Goal: Information Seeking & Learning: Learn about a topic

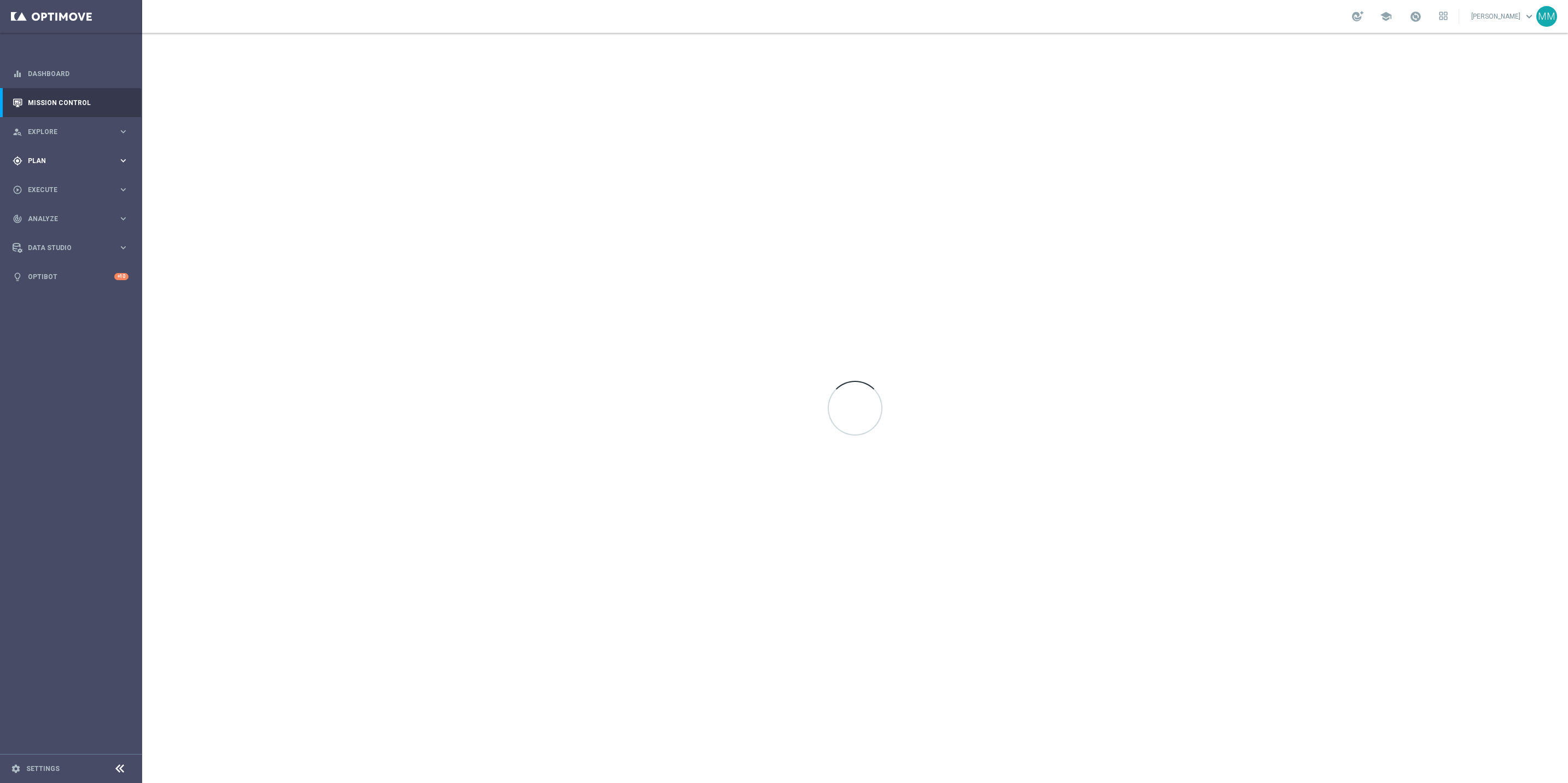
click at [85, 156] on div "gps_fixed Plan" at bounding box center [65, 161] width 106 height 10
click at [69, 183] on link "Target Groups" at bounding box center [71, 183] width 85 height 9
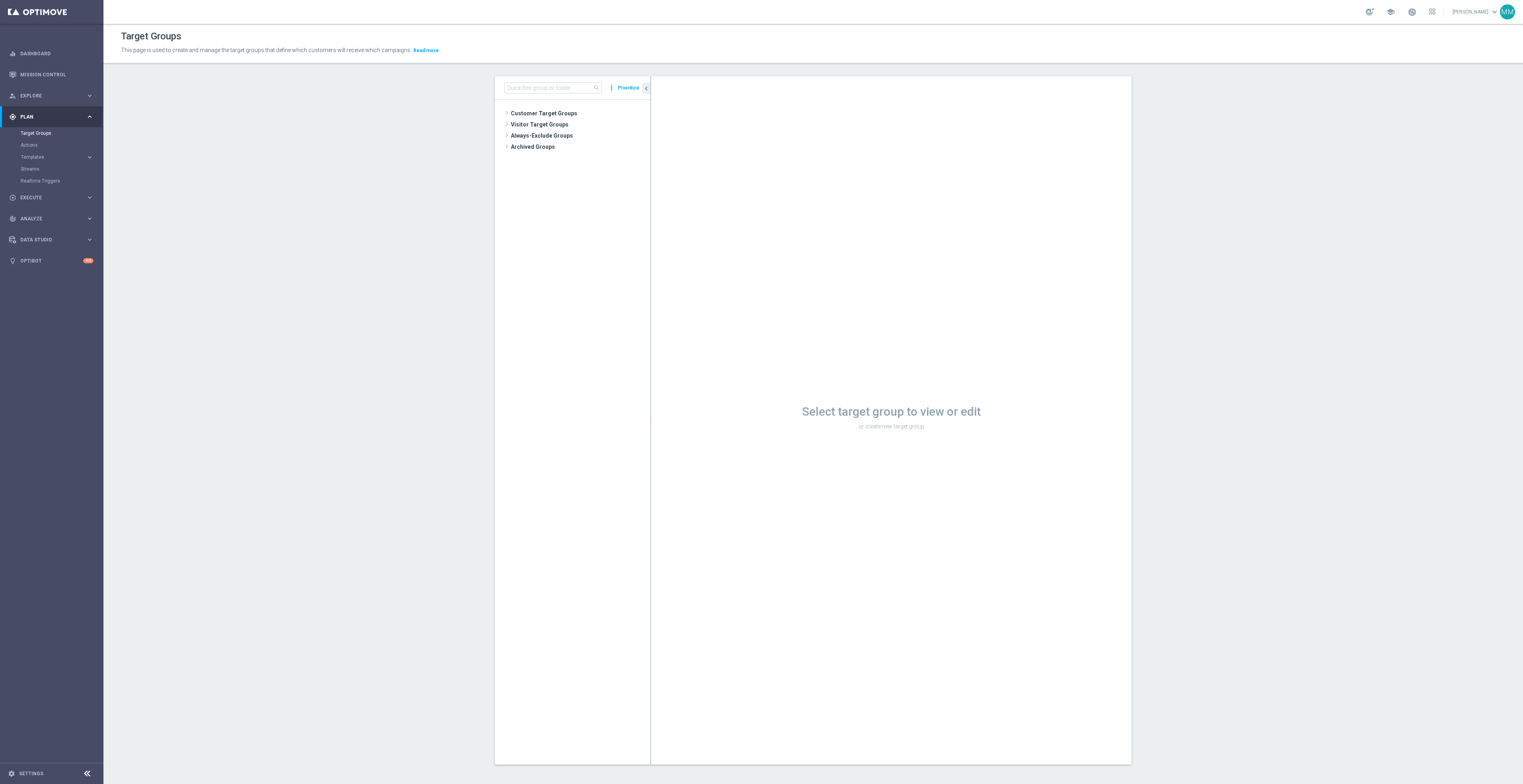
click at [61, 154] on button "Templates keyboard_arrow_right" at bounding box center [57, 157] width 73 height 6
click at [58, 194] on link "OptiMobile Push" at bounding box center [54, 192] width 58 height 6
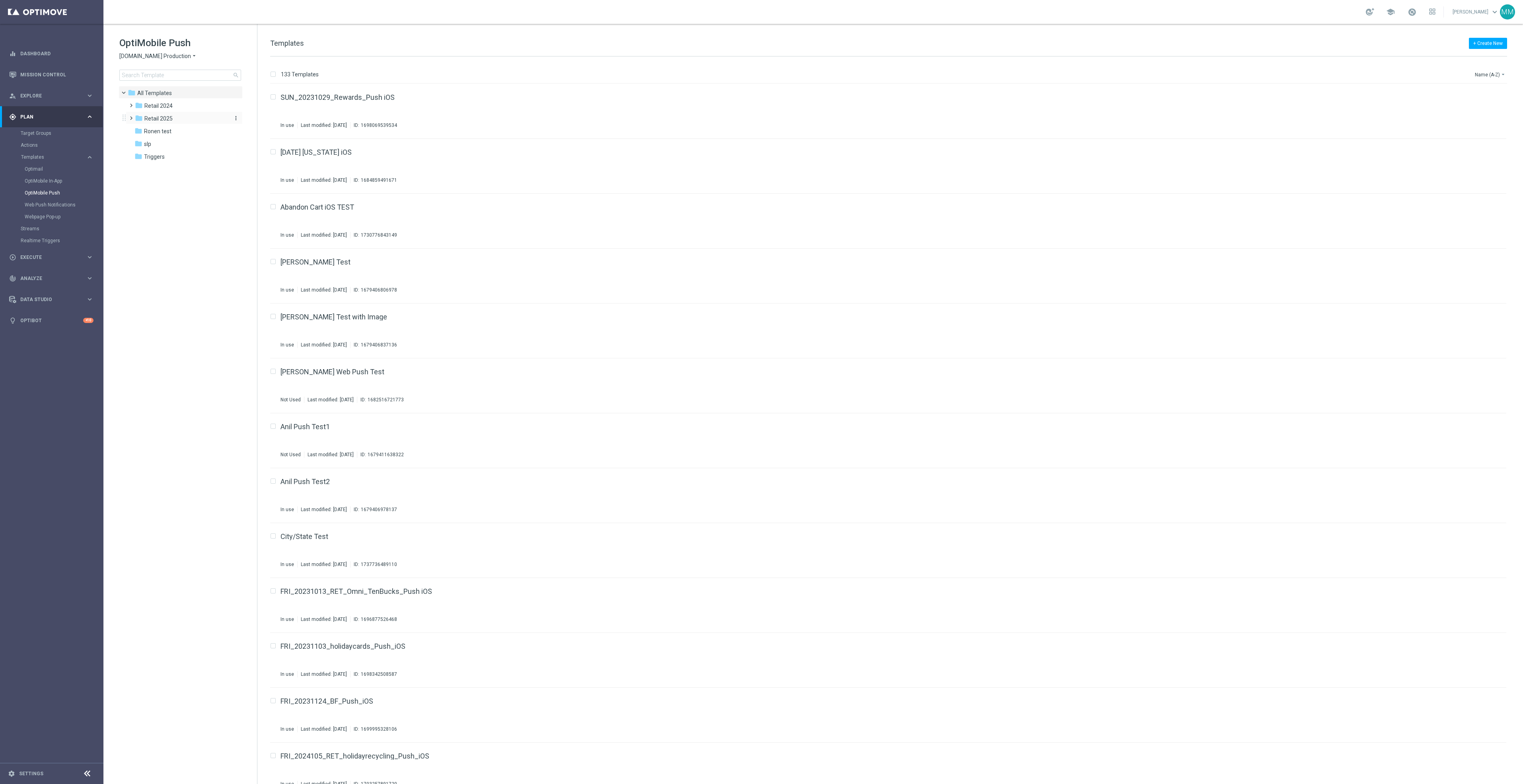
click at [173, 118] on div "folder Retail 2025" at bounding box center [180, 118] width 92 height 9
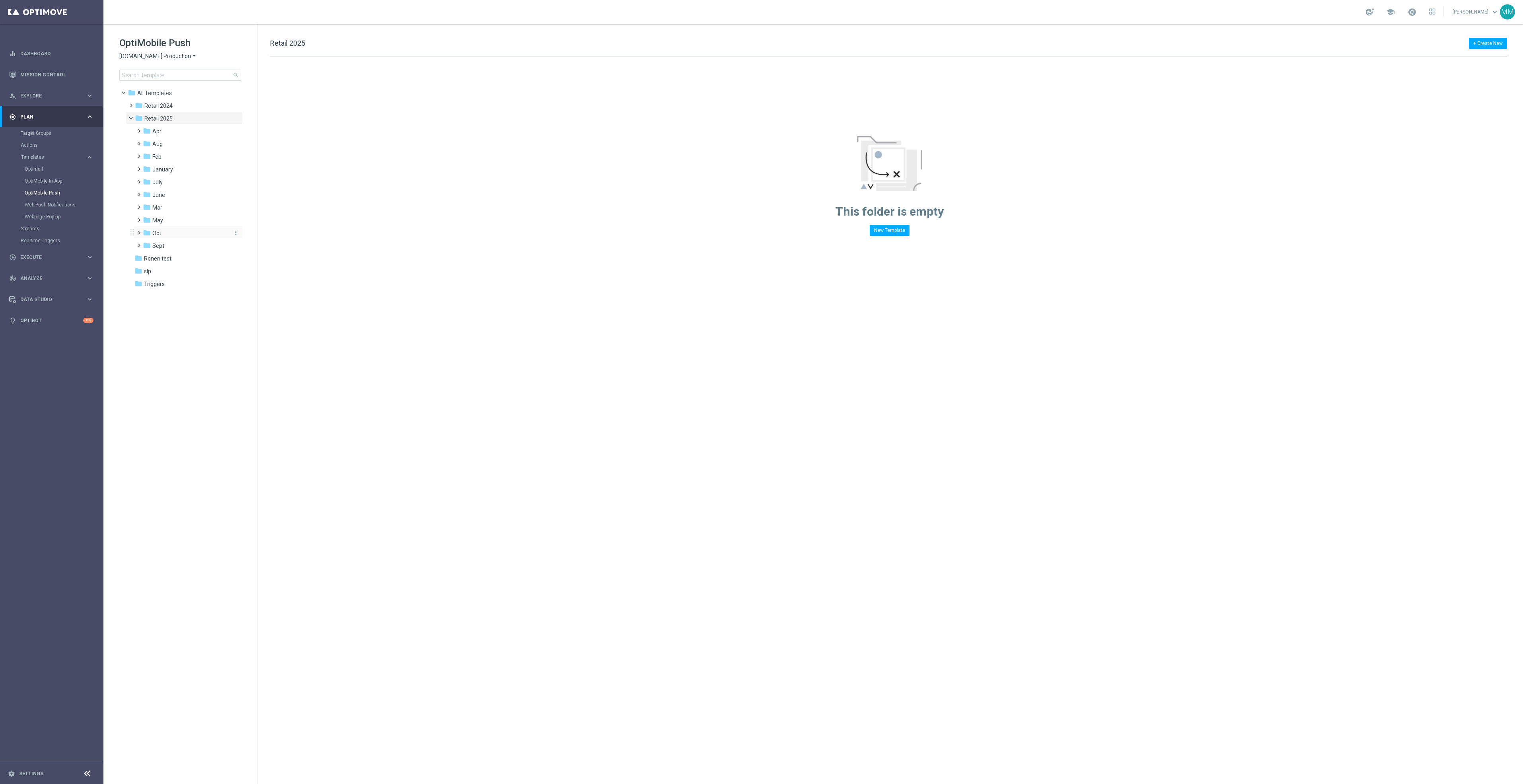
click at [164, 232] on div "folder Oct" at bounding box center [185, 233] width 85 height 9
click at [195, 287] on div "folder wo 10.5" at bounding box center [189, 284] width 78 height 9
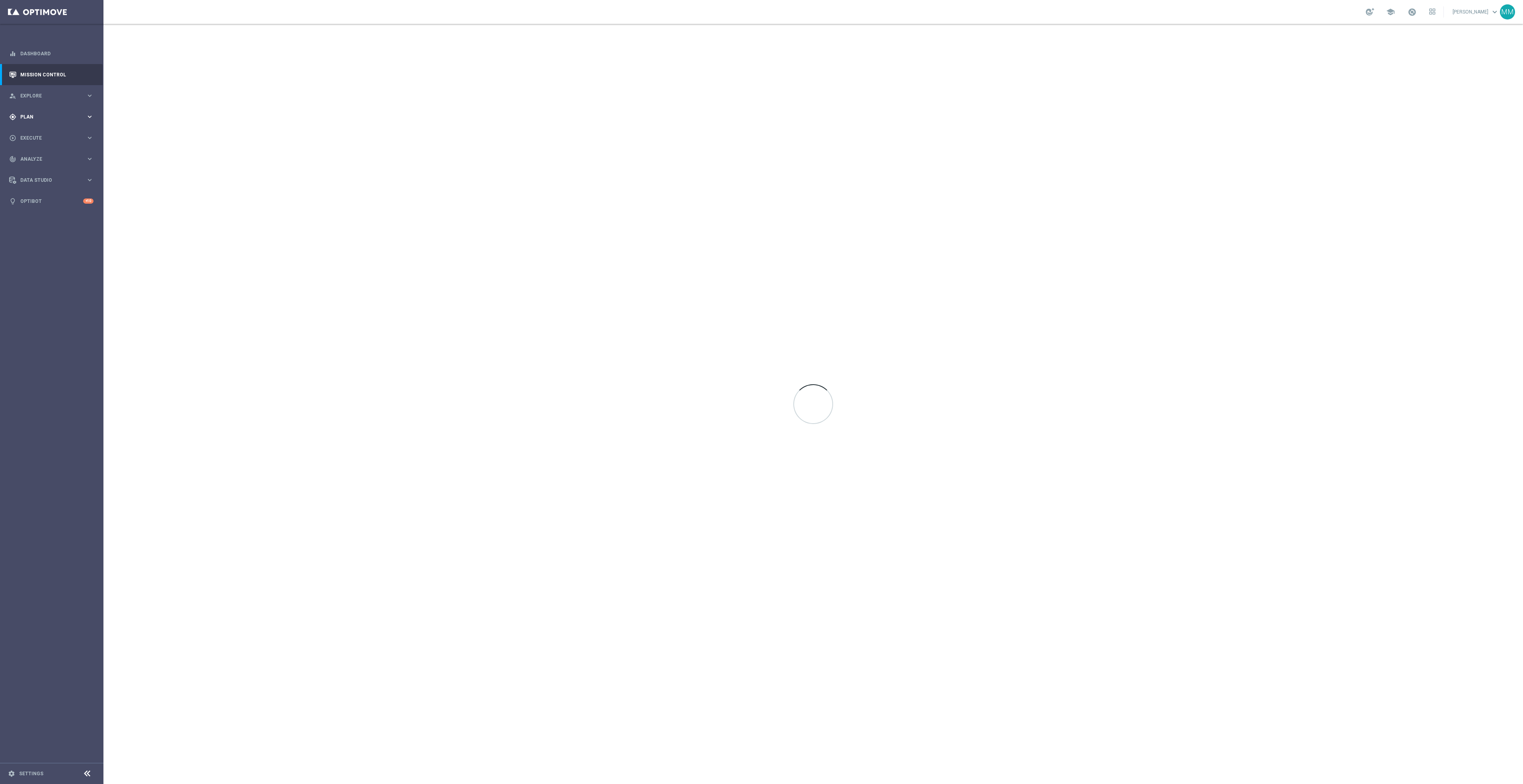
click at [79, 123] on div "gps_fixed Plan keyboard_arrow_right" at bounding box center [51, 117] width 103 height 21
click at [48, 158] on span "Templates" at bounding box center [49, 157] width 57 height 5
click at [51, 204] on link "Web Push Notifications" at bounding box center [54, 204] width 58 height 6
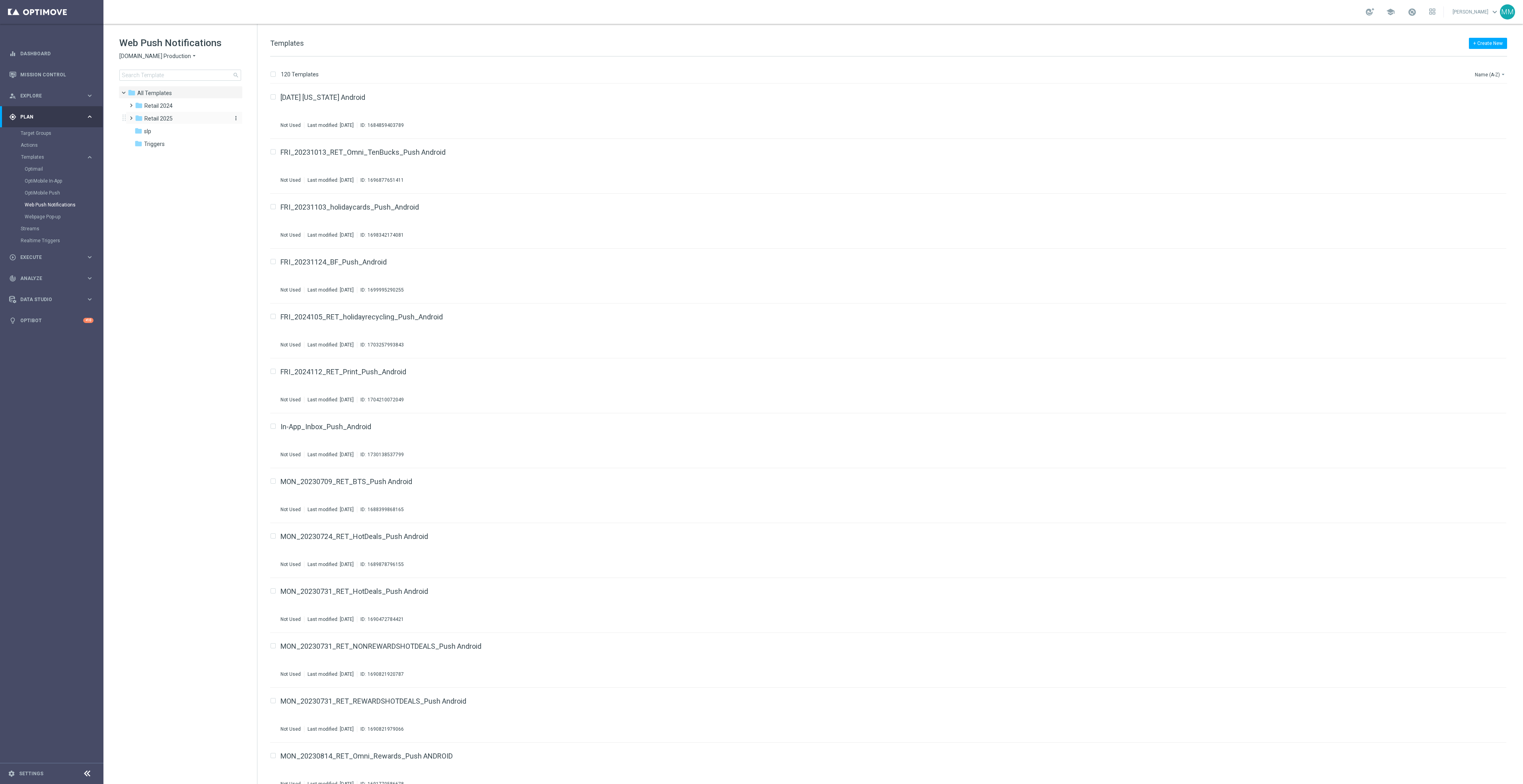
click at [164, 116] on span "Retail 2025" at bounding box center [159, 118] width 28 height 7
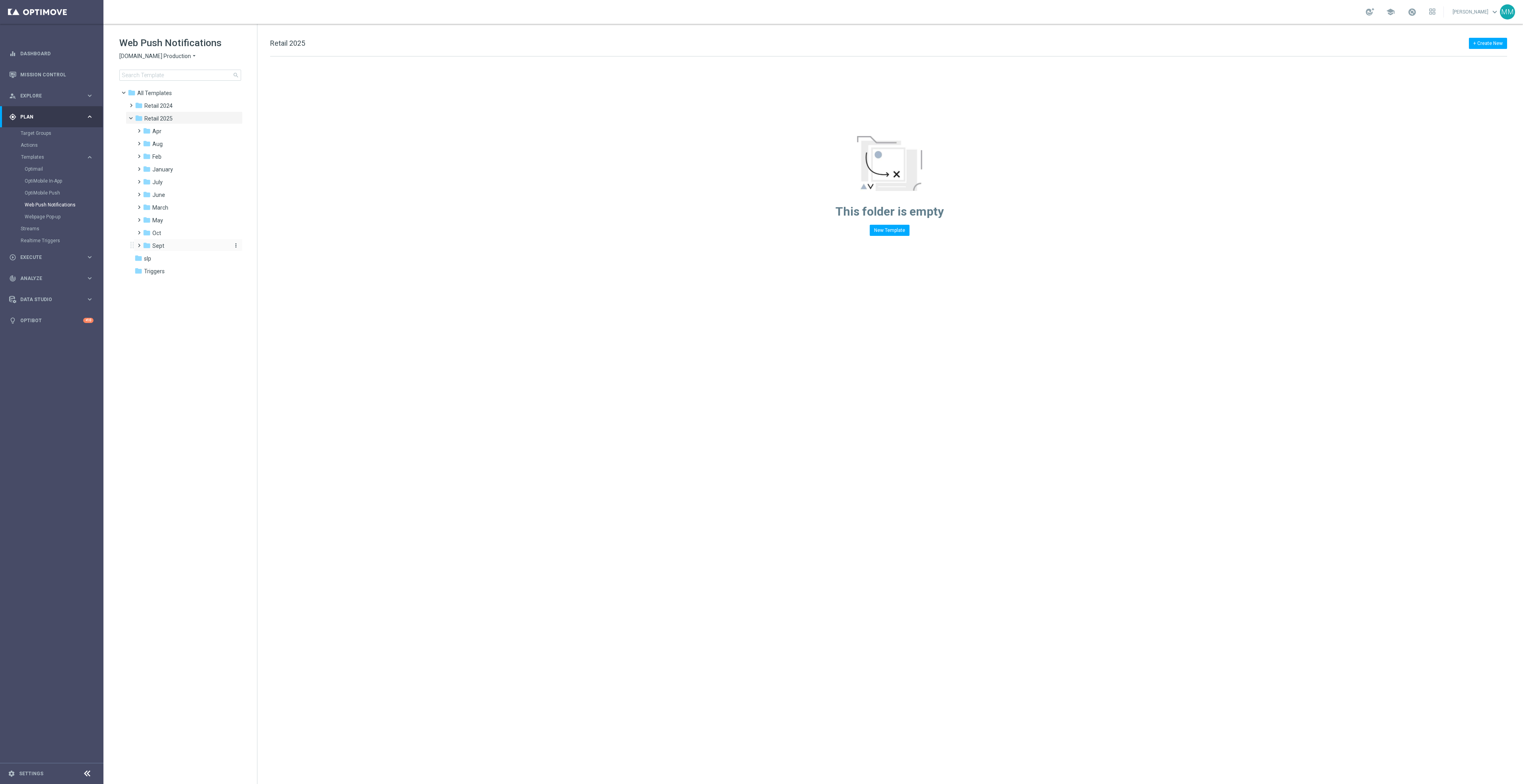
click at [170, 249] on div "folder Sept" at bounding box center [185, 246] width 85 height 9
click at [156, 244] on span "Sept" at bounding box center [158, 246] width 12 height 7
click at [162, 235] on div "folder Oct" at bounding box center [185, 233] width 85 height 9
click at [198, 285] on div "folder wo 10.5" at bounding box center [189, 284] width 78 height 9
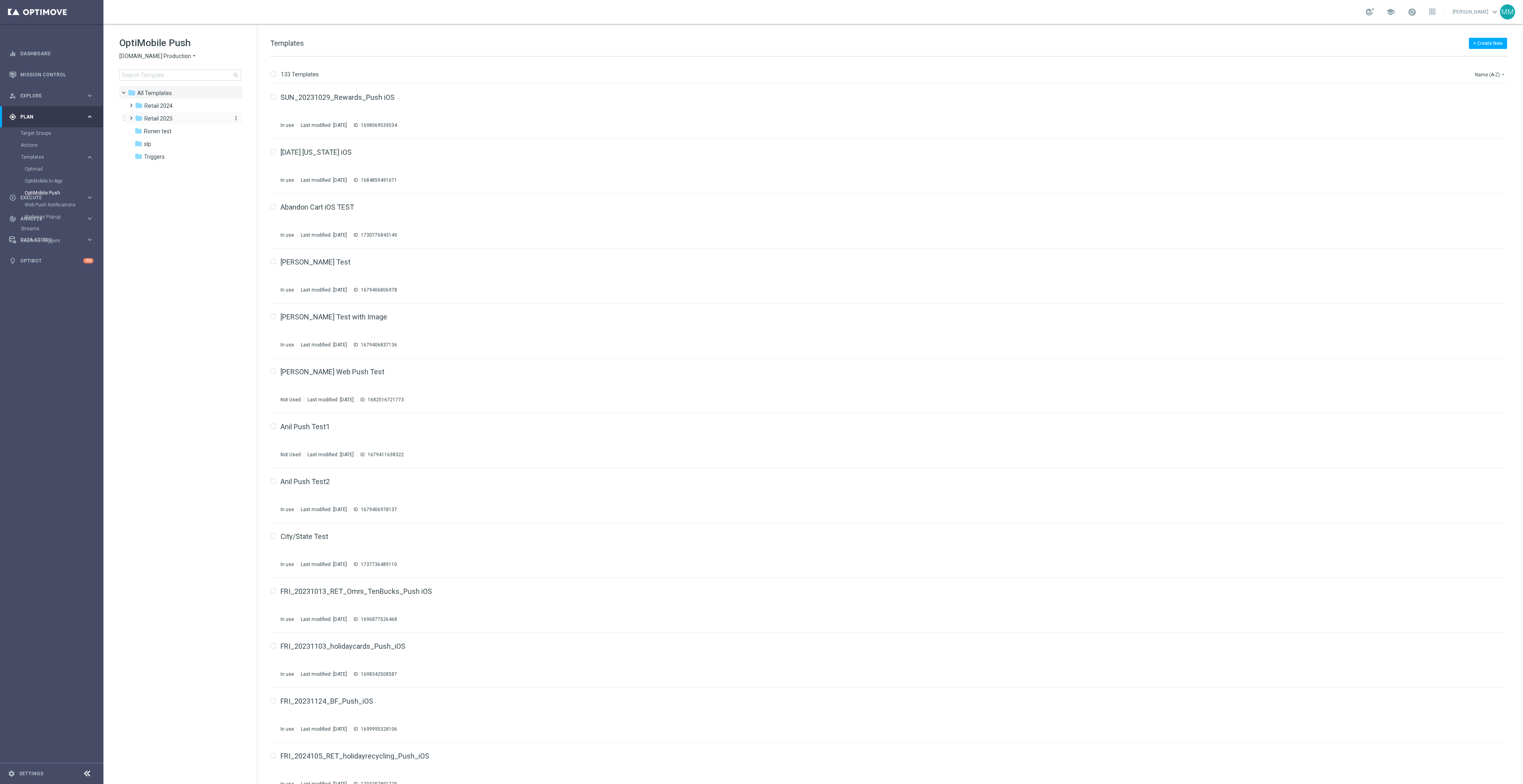
click at [185, 117] on div "folder Retail 2025" at bounding box center [180, 118] width 92 height 9
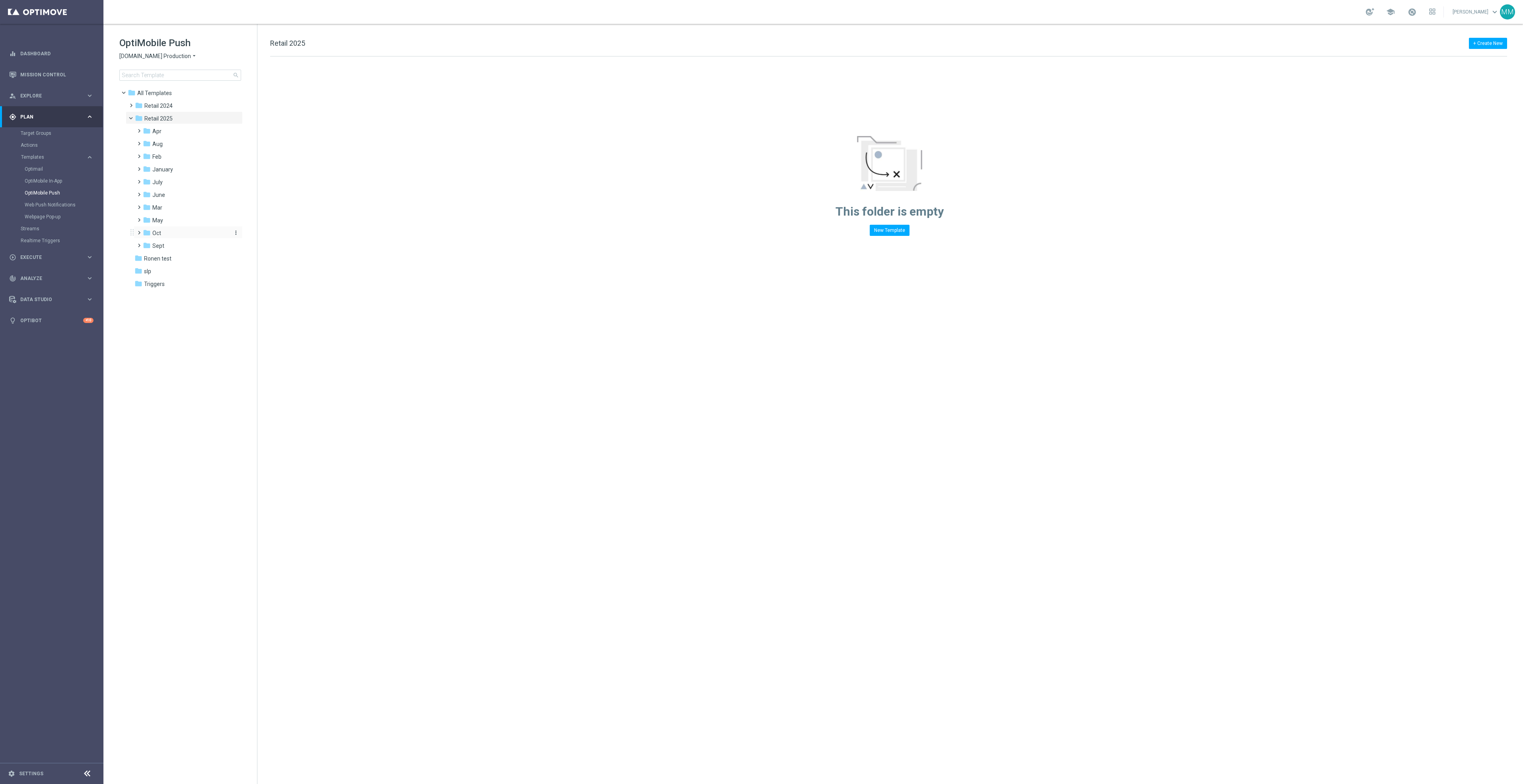
click at [176, 234] on div "folder Oct" at bounding box center [185, 233] width 85 height 9
click at [197, 284] on div "folder wo 10.5" at bounding box center [189, 284] width 78 height 9
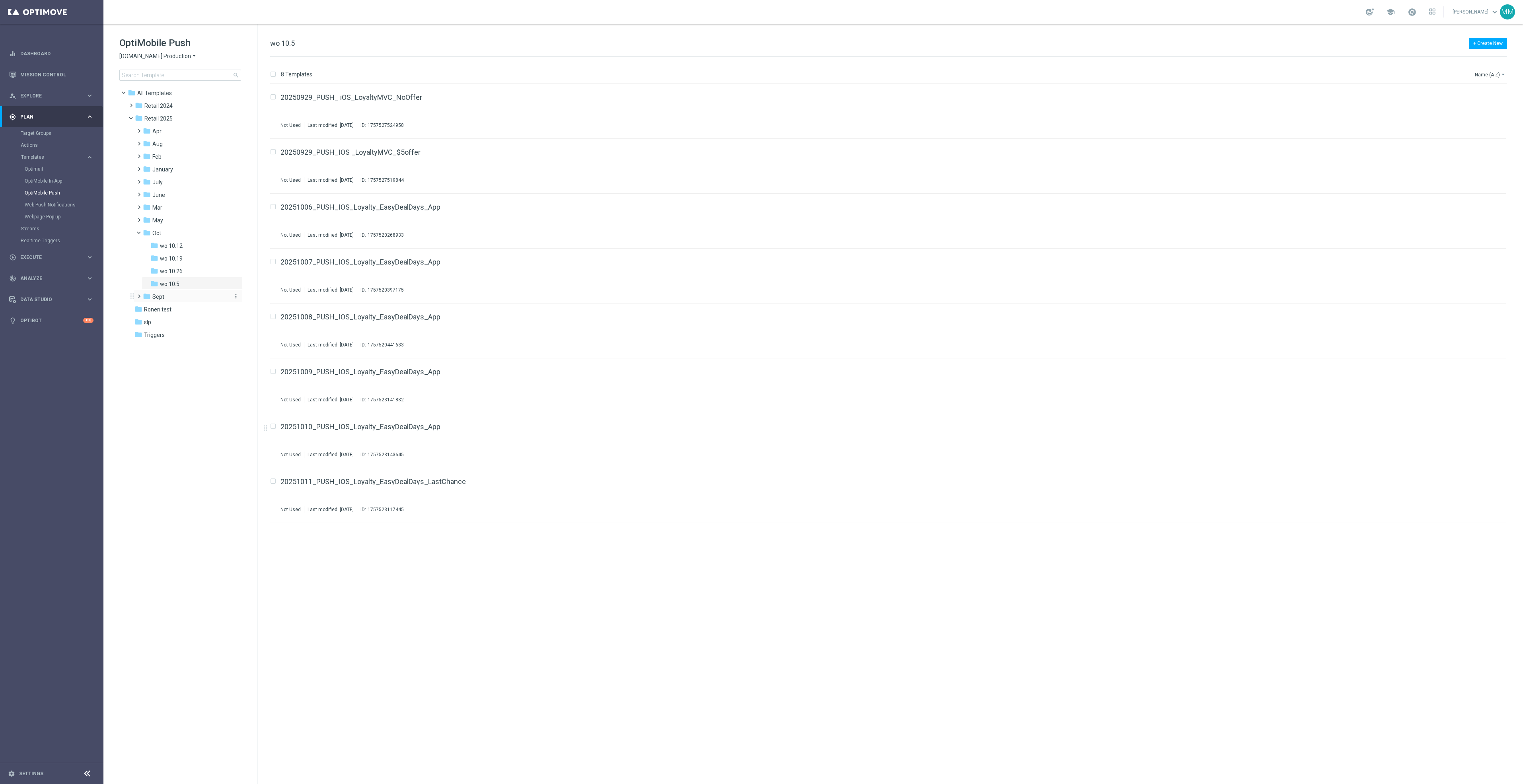
click at [176, 294] on div "folder Sept" at bounding box center [185, 297] width 85 height 9
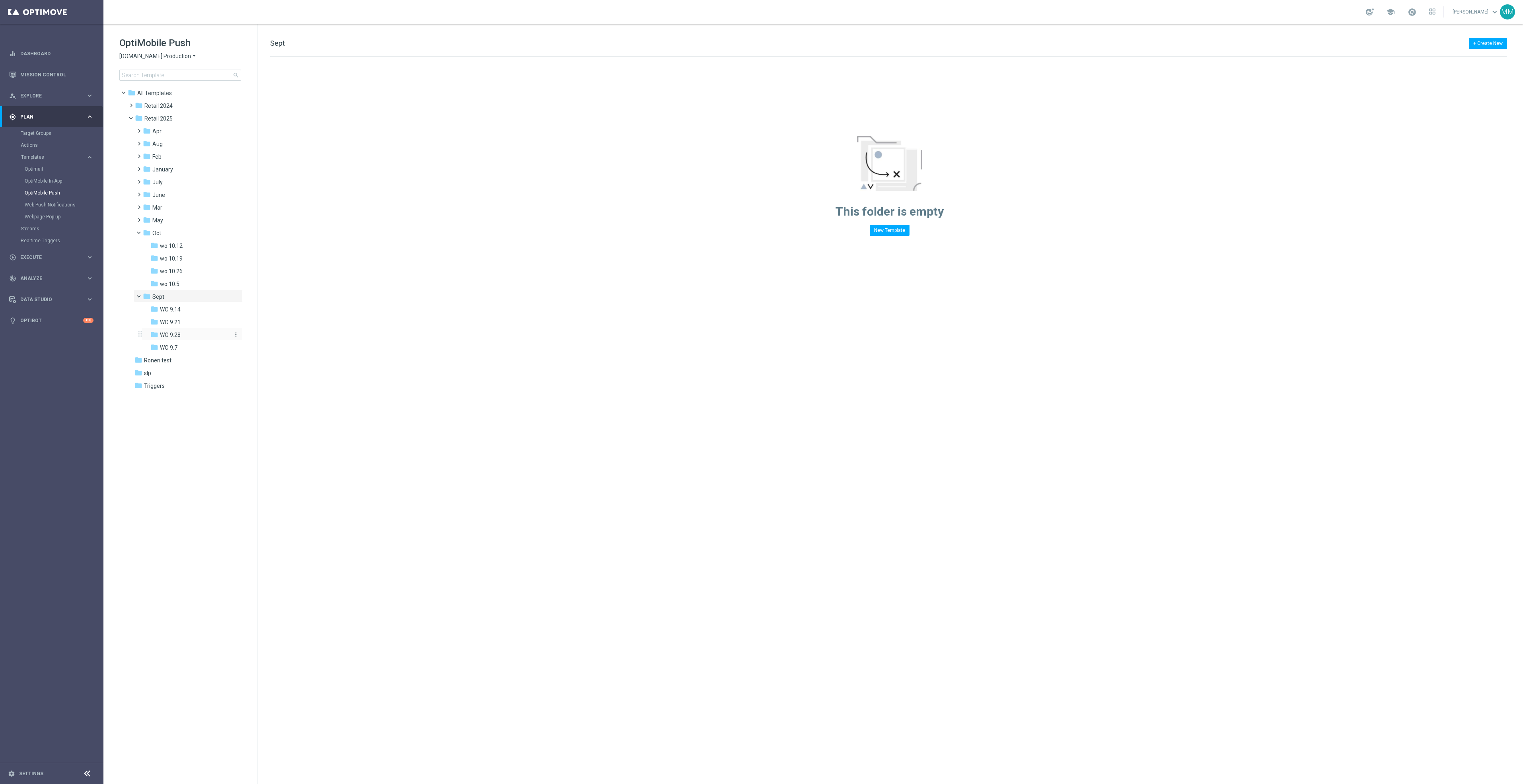
click at [196, 332] on div "folder WO 9.28" at bounding box center [189, 335] width 78 height 9
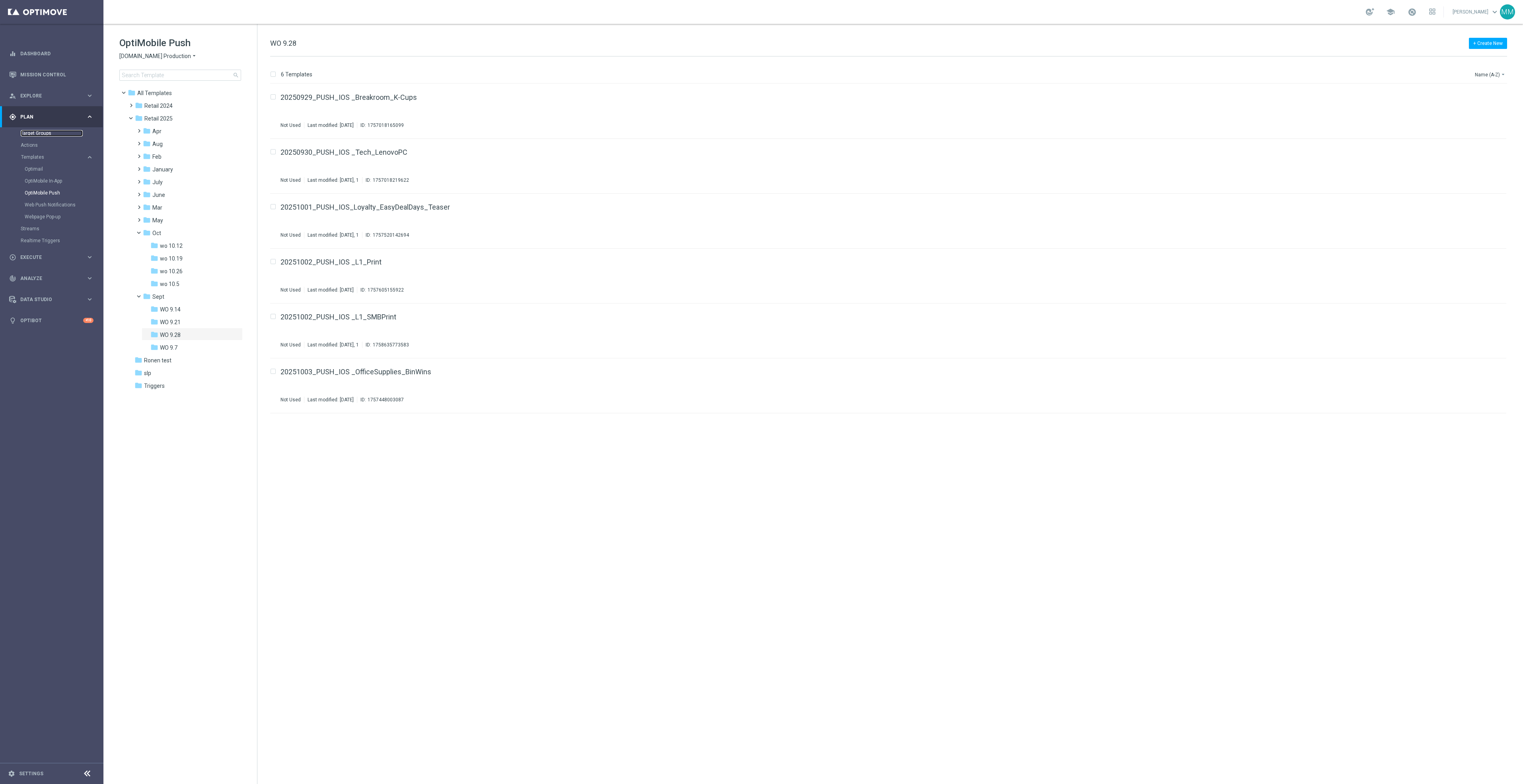
click at [47, 131] on link "Target Groups" at bounding box center [51, 133] width 62 height 6
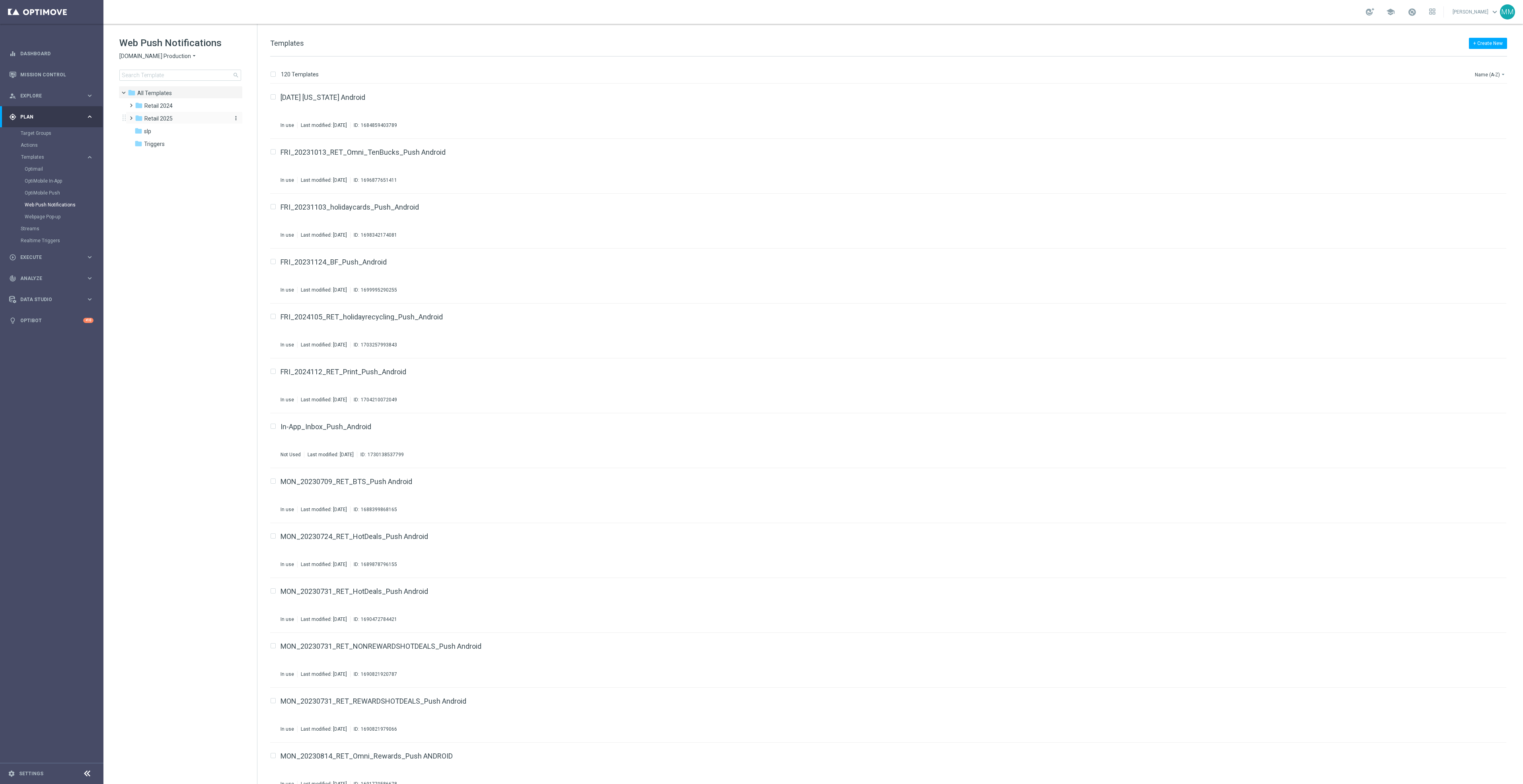
click at [181, 117] on div "folder Retail 2025" at bounding box center [180, 118] width 92 height 9
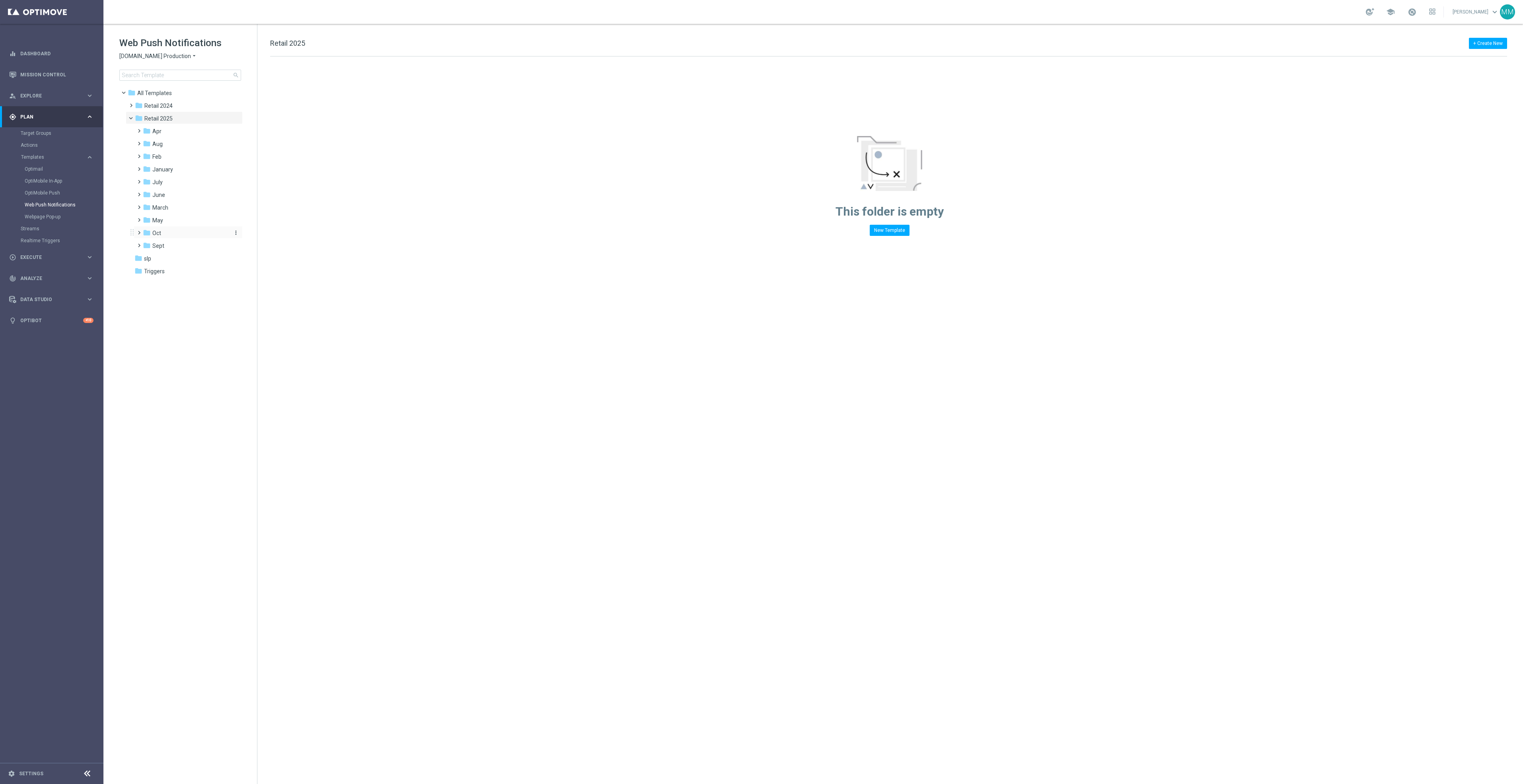
click at [183, 237] on div "folder Oct" at bounding box center [185, 233] width 85 height 9
click at [196, 282] on div "folder wo 10.5" at bounding box center [189, 284] width 78 height 9
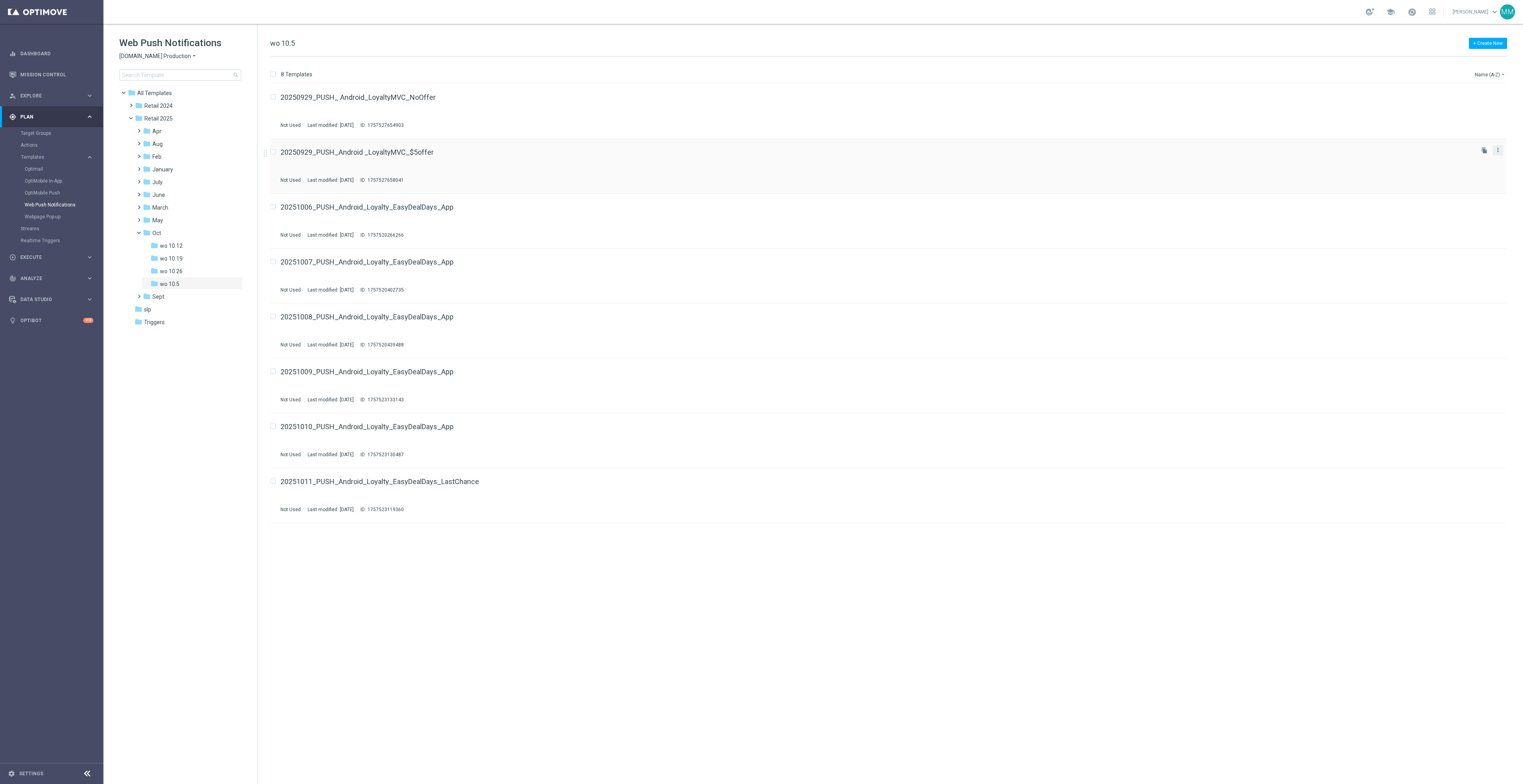
click at [1015, 151] on icon "more_vert" at bounding box center [1498, 149] width 6 height 6
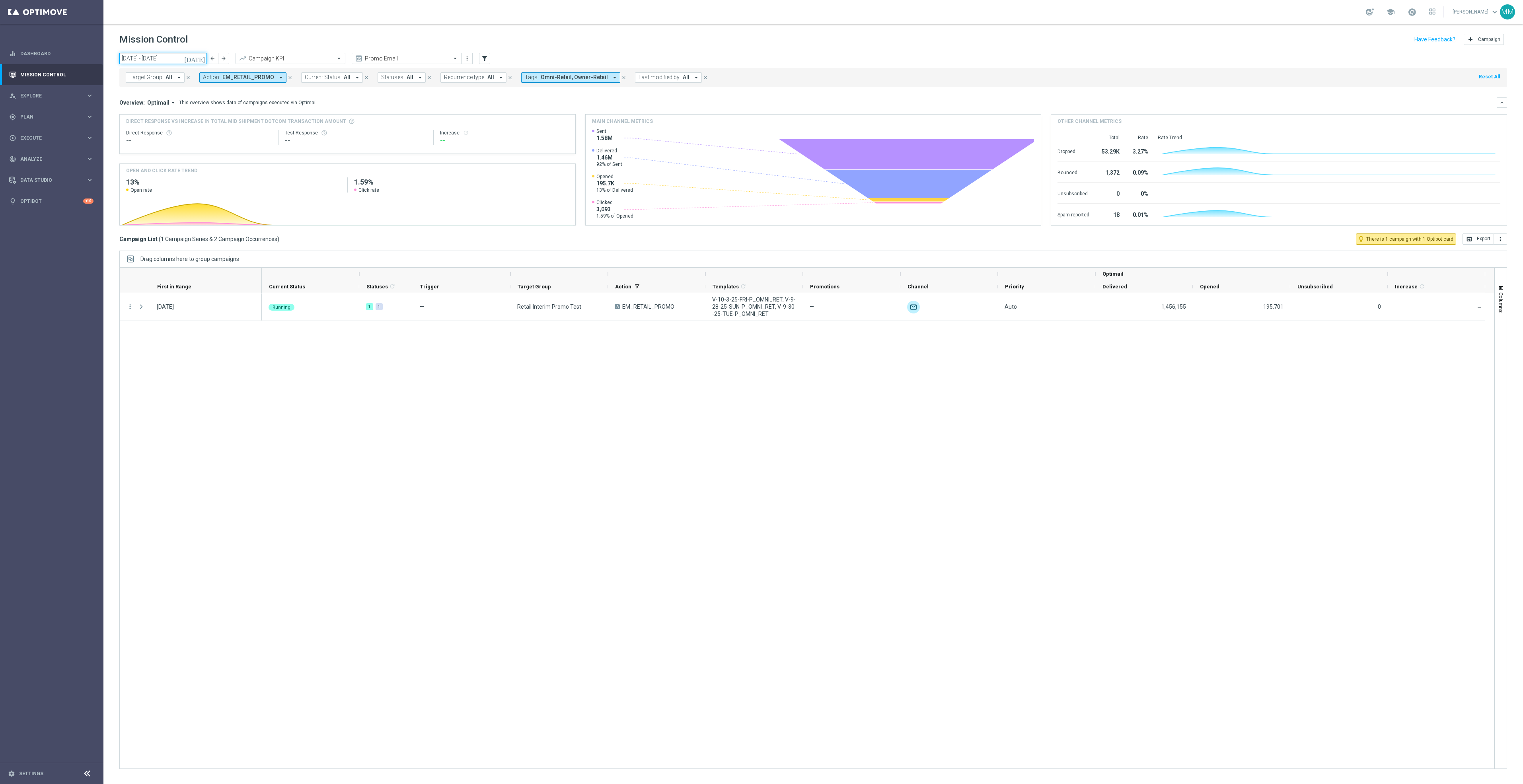
click at [197, 58] on input "29 Sep 2025 - 05 Oct 2025" at bounding box center [163, 58] width 87 height 11
click at [154, 156] on span "30" at bounding box center [152, 154] width 13 height 13
type input "[DATE] - [DATE]"
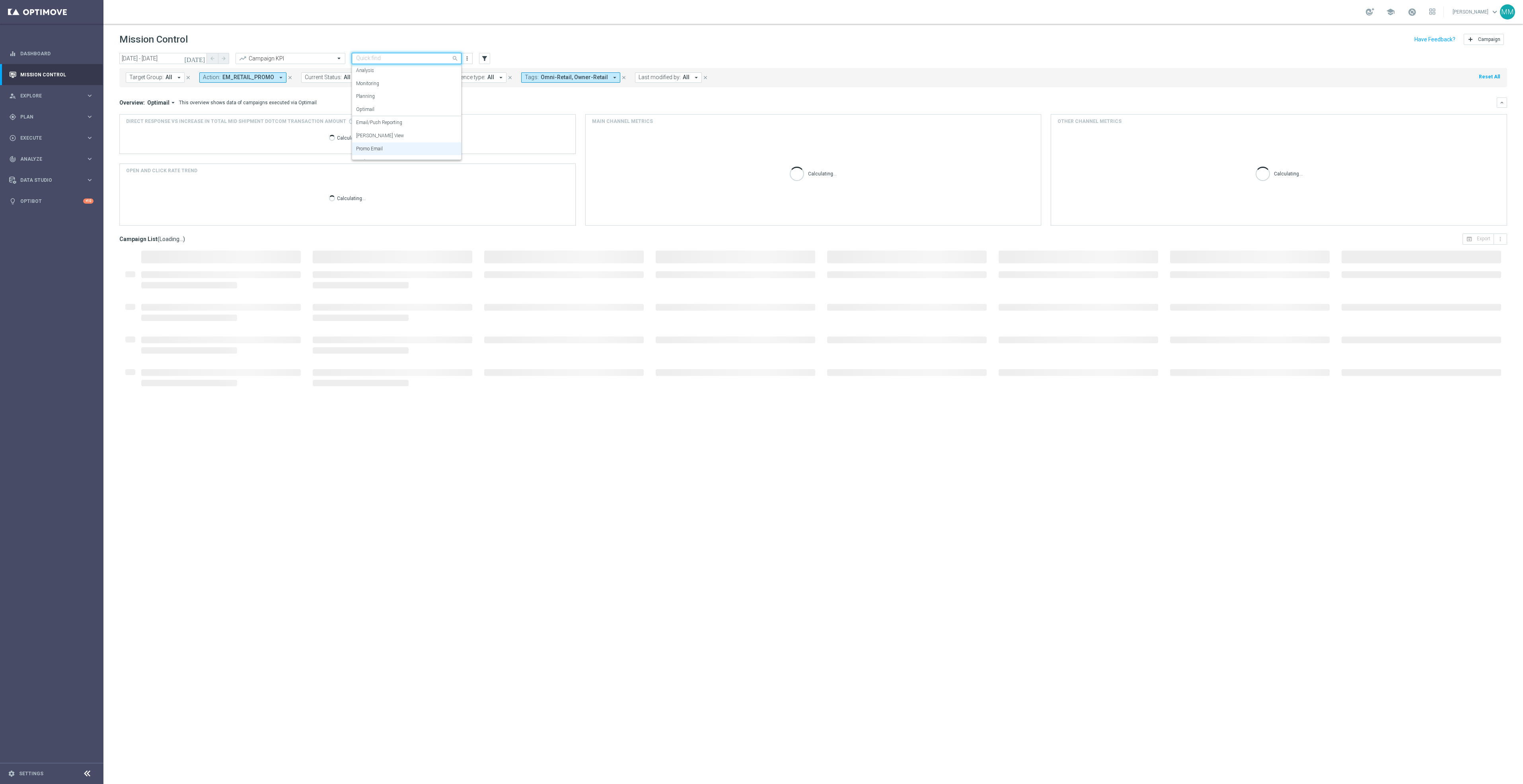
click at [404, 55] on input "text" at bounding box center [398, 58] width 85 height 7
click at [390, 118] on div "[PERSON_NAME] View" at bounding box center [406, 113] width 101 height 13
click at [441, 80] on icon "close" at bounding box center [444, 77] width 6 height 6
click at [247, 75] on span "PUSH_NO_OFFER" at bounding box center [245, 77] width 46 height 7
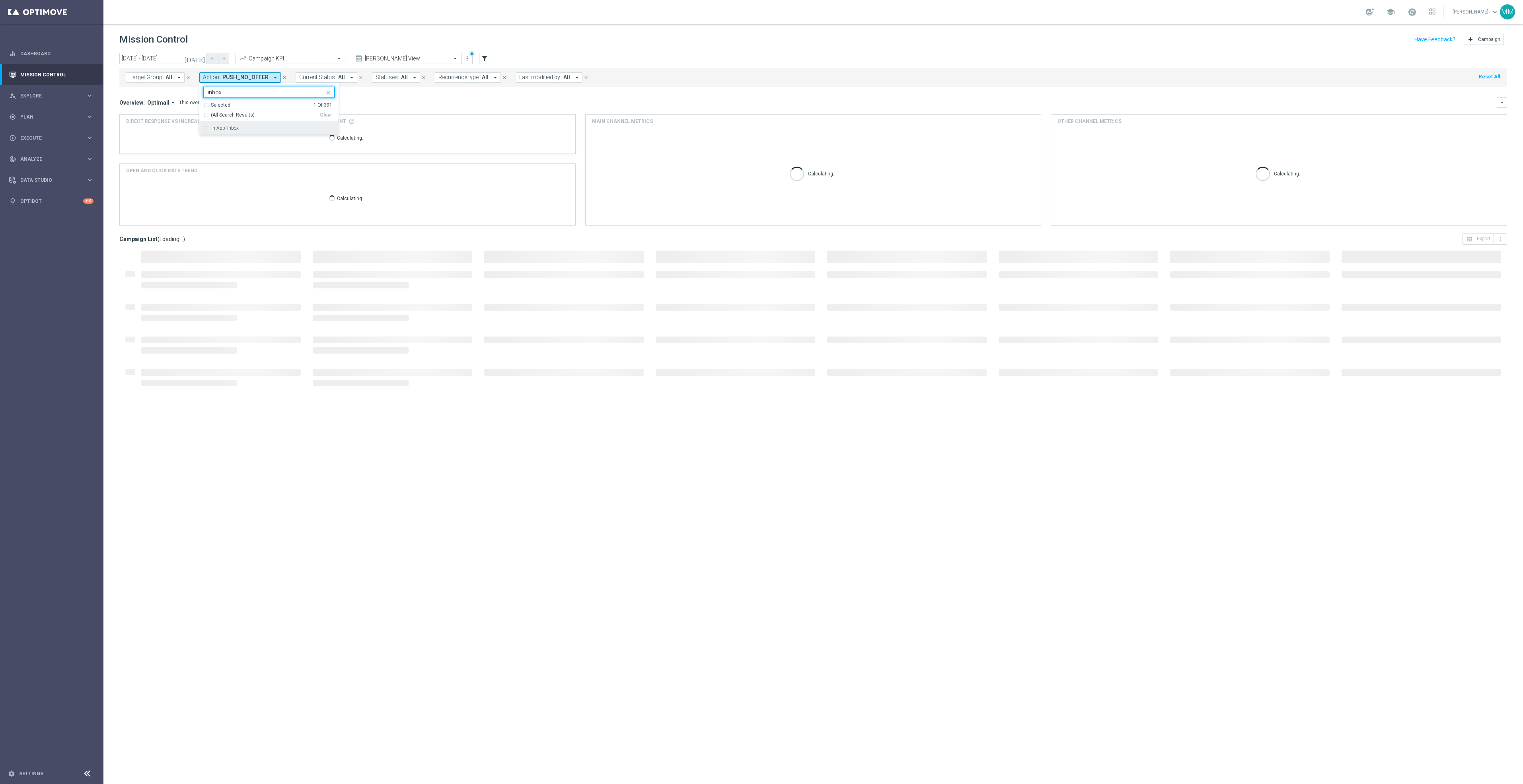
click at [254, 130] on div "In-App_Inbox" at bounding box center [273, 127] width 123 height 5
type input "inbox"
click at [392, 106] on div "Overview: Optimail arrow_drop_down This overview shows data of campaigns execut…" at bounding box center [808, 103] width 1378 height 7
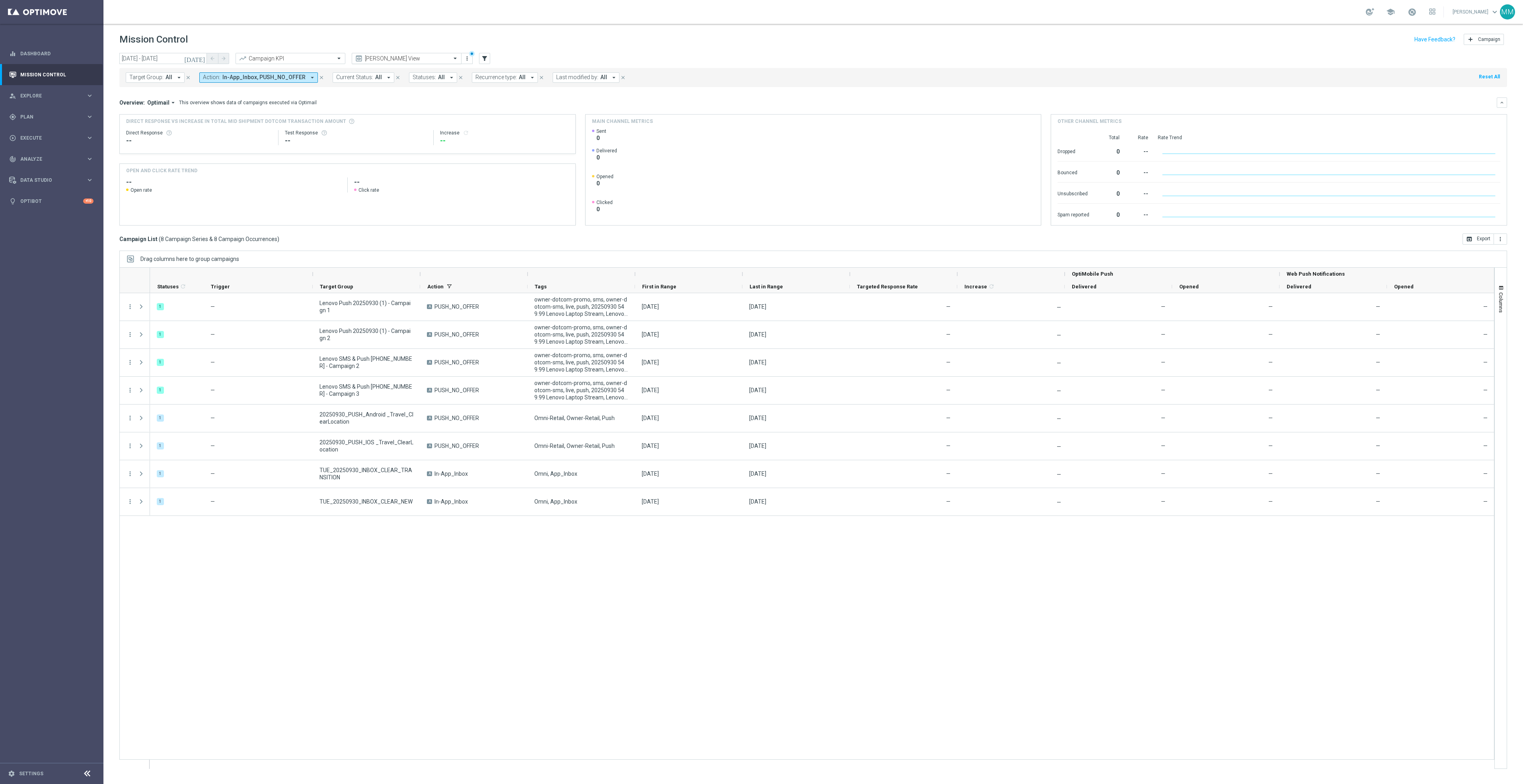
click at [375, 59] on input "text" at bounding box center [398, 58] width 85 height 7
click at [390, 151] on div "Promo Email" at bounding box center [406, 149] width 101 height 13
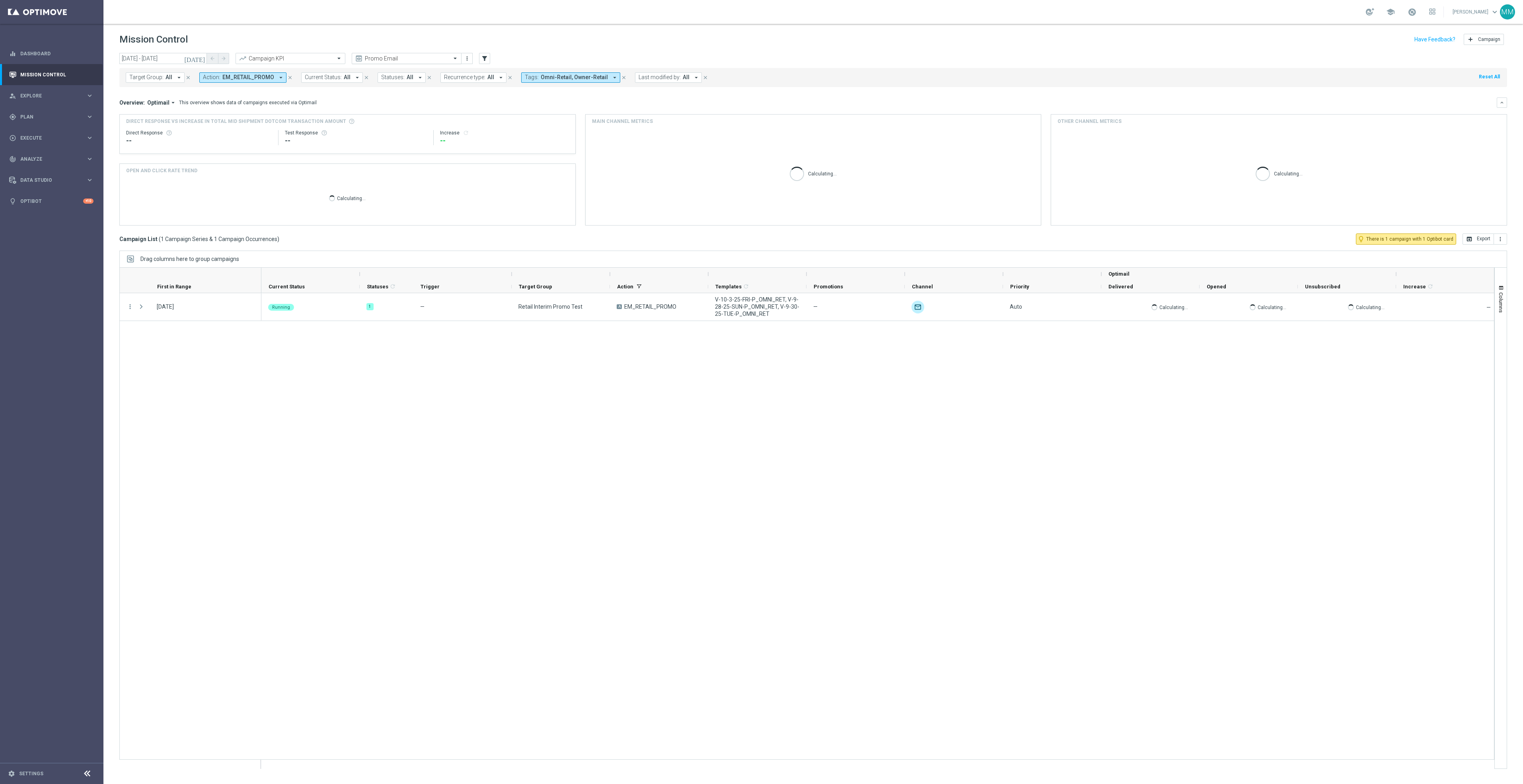
click at [414, 56] on input "text" at bounding box center [398, 58] width 85 height 7
click at [383, 137] on label "Push Reoccuring" at bounding box center [374, 139] width 35 height 7
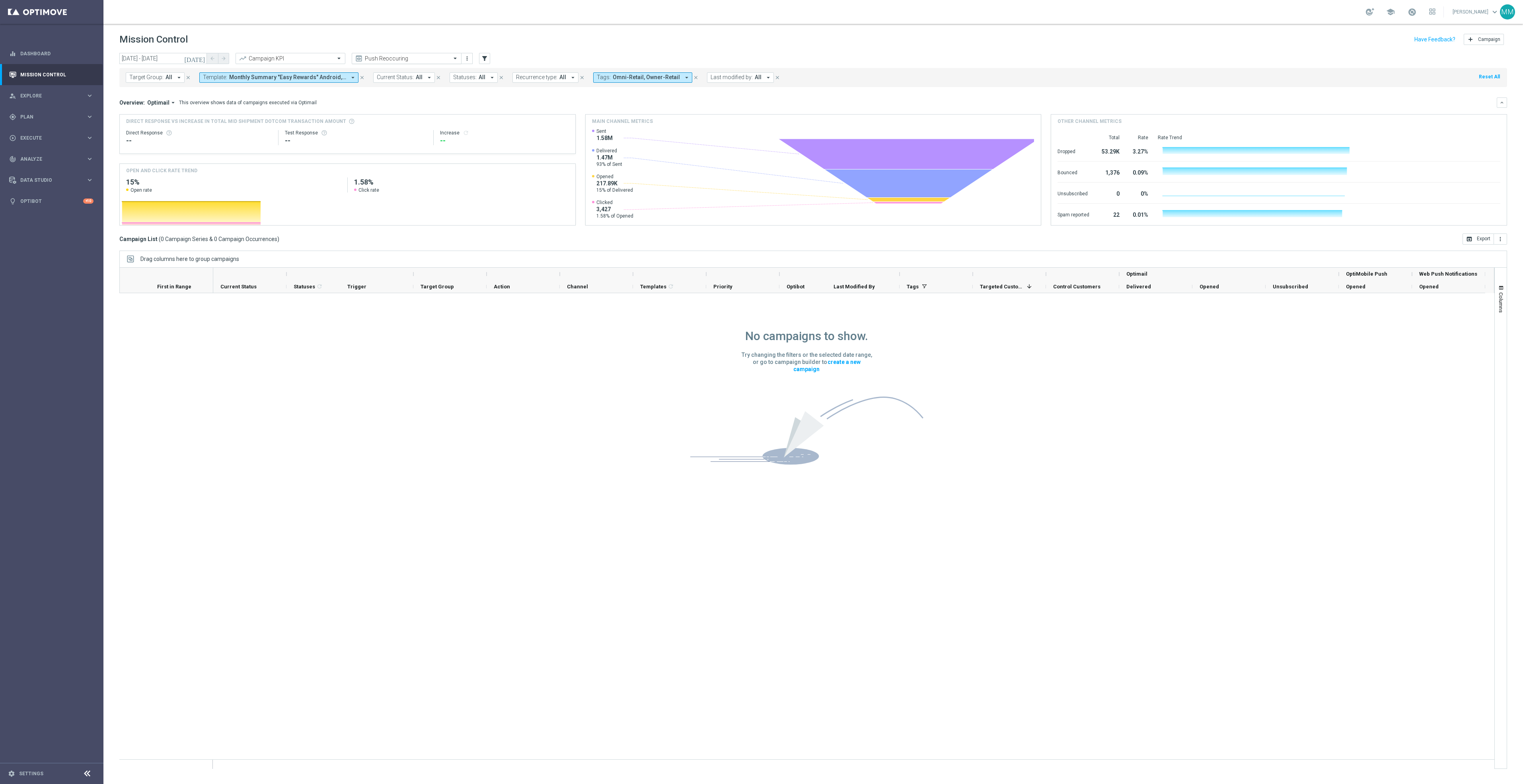
click at [397, 55] on input "text" at bounding box center [398, 58] width 85 height 7
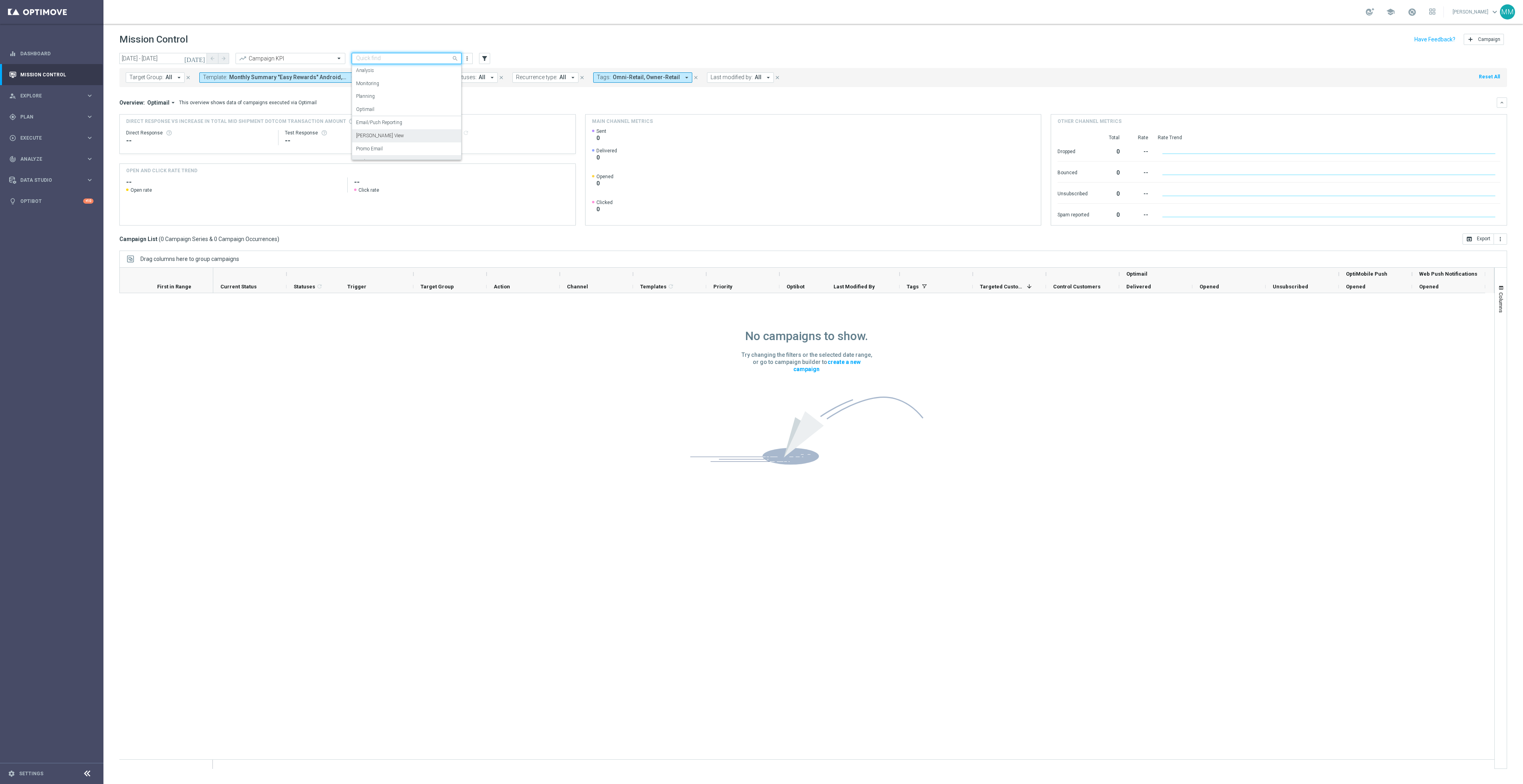
drag, startPoint x: 392, startPoint y: 137, endPoint x: 289, endPoint y: 121, distance: 104.2
click at [392, 137] on div "[PERSON_NAME] View" at bounding box center [406, 136] width 101 height 13
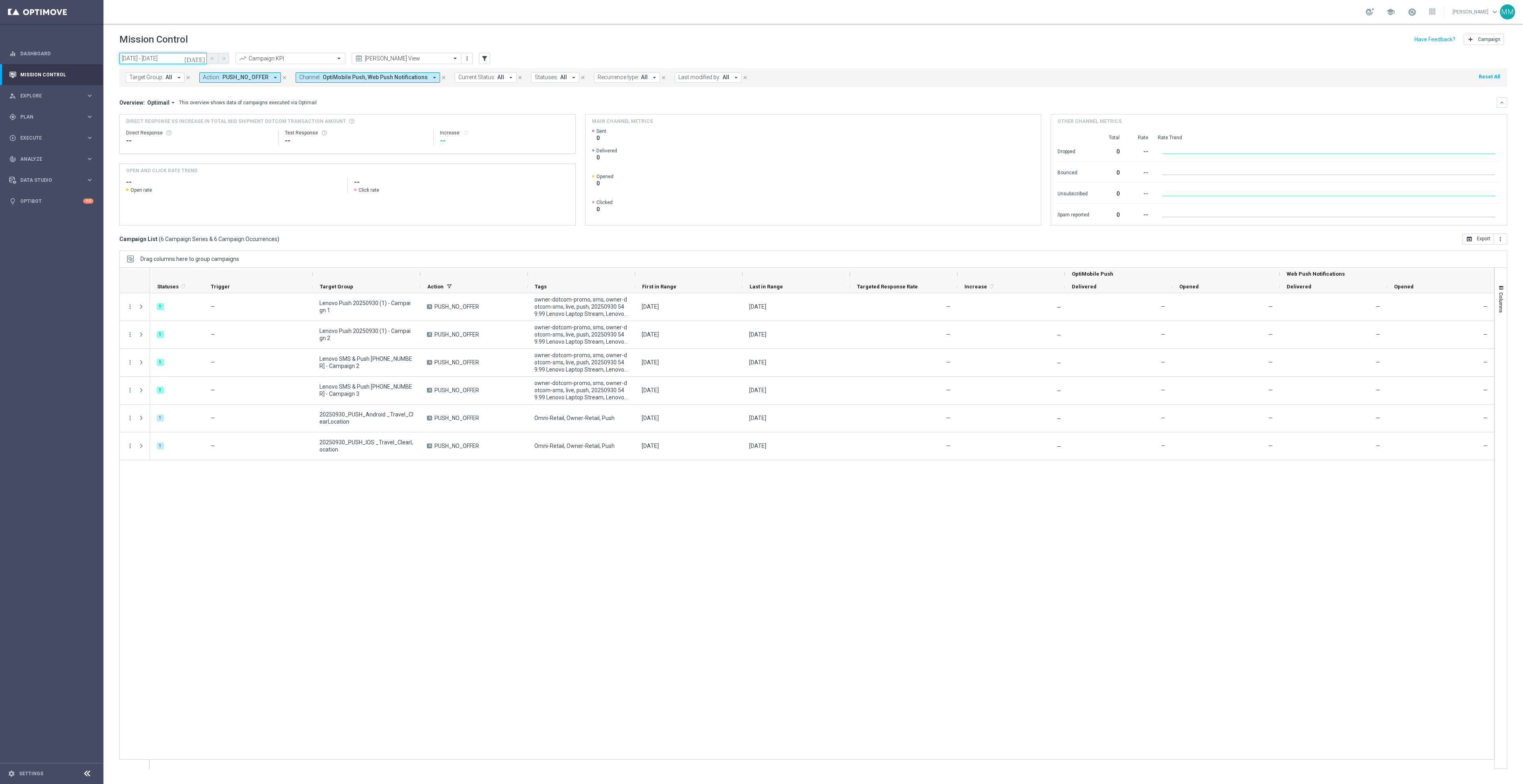
click at [186, 59] on input "[DATE] - [DATE]" at bounding box center [163, 58] width 87 height 11
click at [226, 127] on span "21" at bounding box center [224, 129] width 13 height 13
click at [206, 147] on span "27" at bounding box center [209, 142] width 13 height 13
type input "21 Sep 2025 - 27 Sep 2025"
click at [72, 178] on span "Data Studio" at bounding box center [53, 180] width 66 height 5
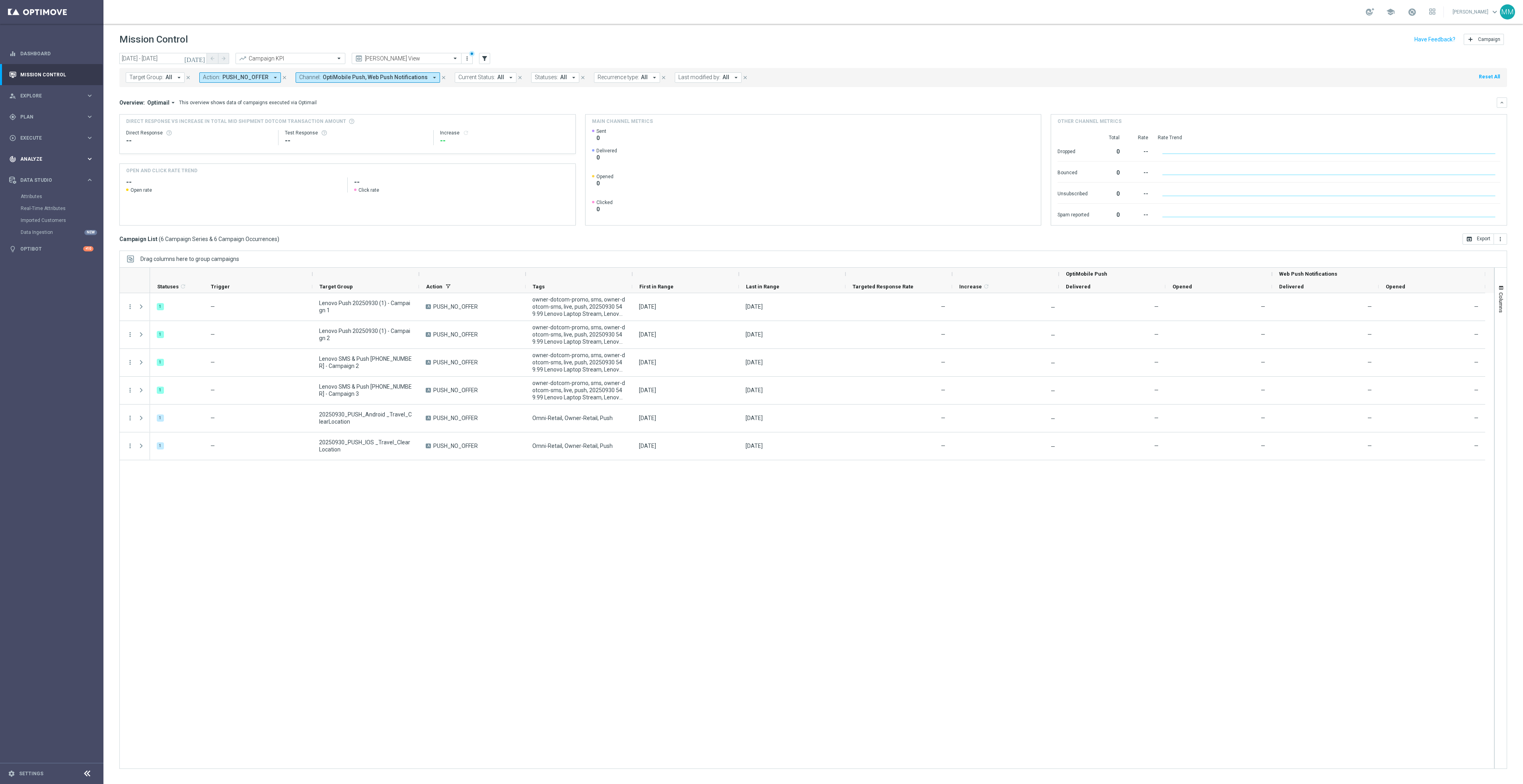
click at [61, 161] on span "Analyze" at bounding box center [53, 158] width 66 height 5
click at [46, 233] on span "BI Studio" at bounding box center [49, 235] width 57 height 5
click at [67, 285] on link "Push Baseline Matchback" at bounding box center [54, 282] width 58 height 6
